Goal: Information Seeking & Learning: Check status

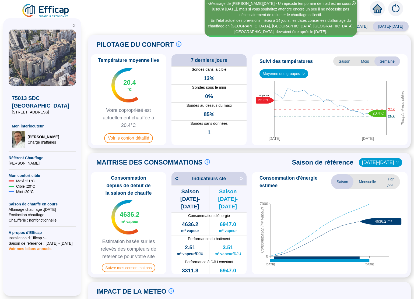
click at [114, 137] on span "Voir le confort détaillé" at bounding box center [128, 139] width 49 height 10
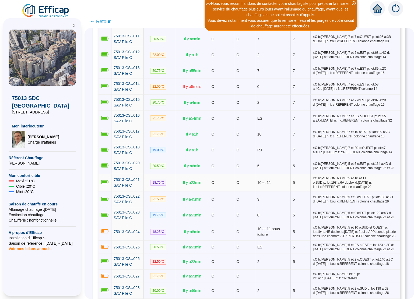
scroll to position [412, 0]
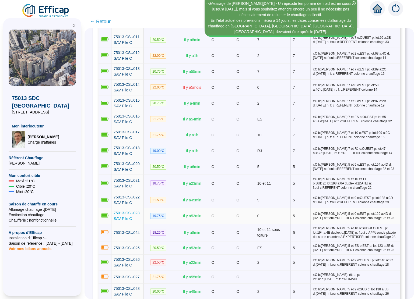
click at [119, 211] on span "75013-CSU023 SAV Pile C" at bounding box center [127, 216] width 26 height 10
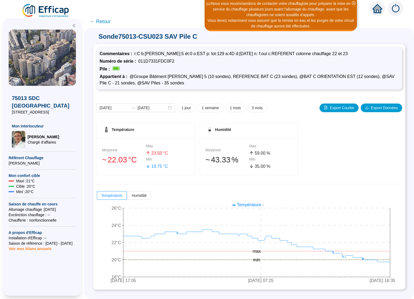
click at [377, 7] on icon "home" at bounding box center [378, 9] width 10 height 8
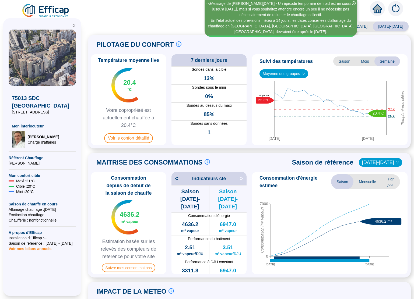
click at [173, 17] on span at bounding box center [250, 19] width 330 height 9
click at [118, 138] on span "Voir le confort détaillé" at bounding box center [128, 139] width 49 height 10
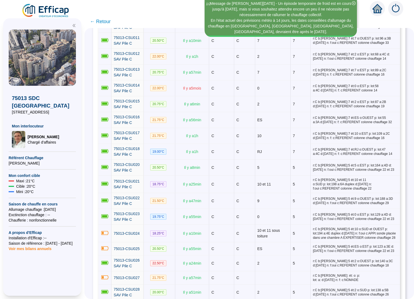
scroll to position [411, 0]
